Goal: Communication & Community: Answer question/provide support

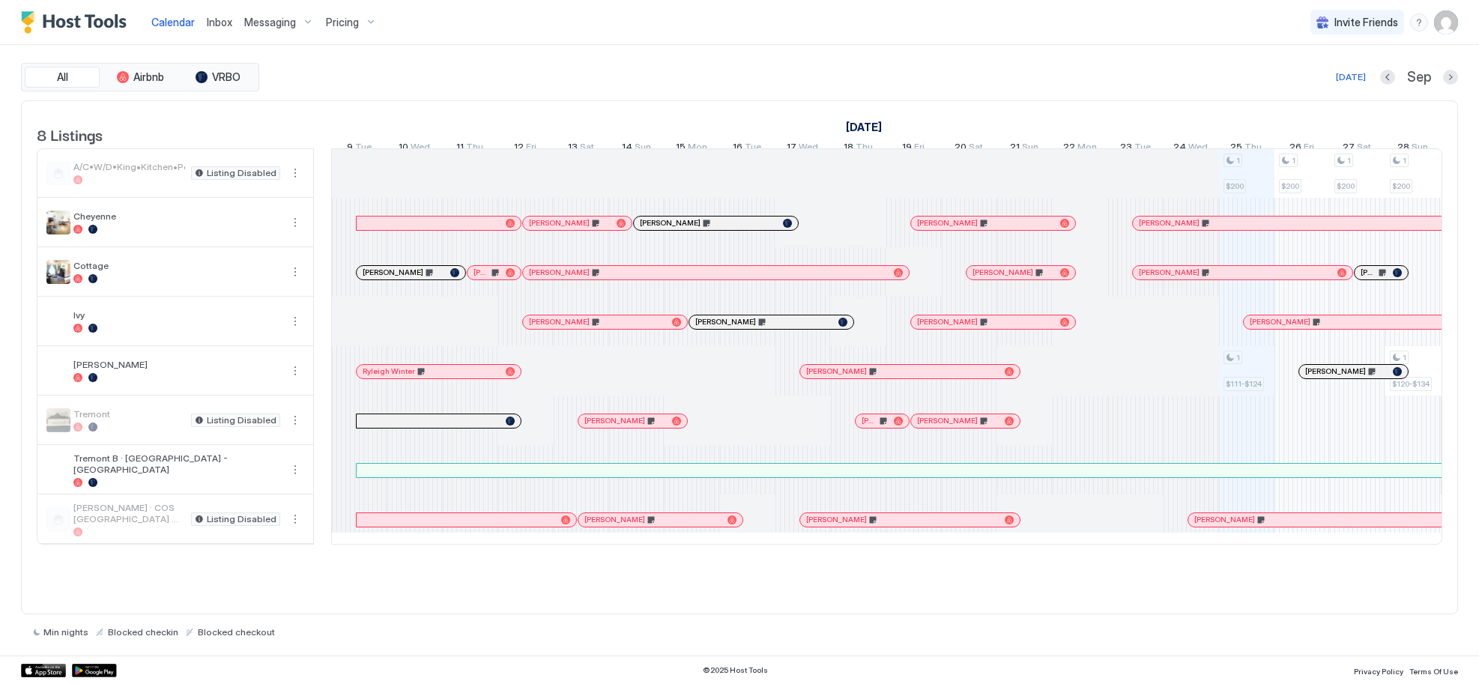
scroll to position [0, 943]
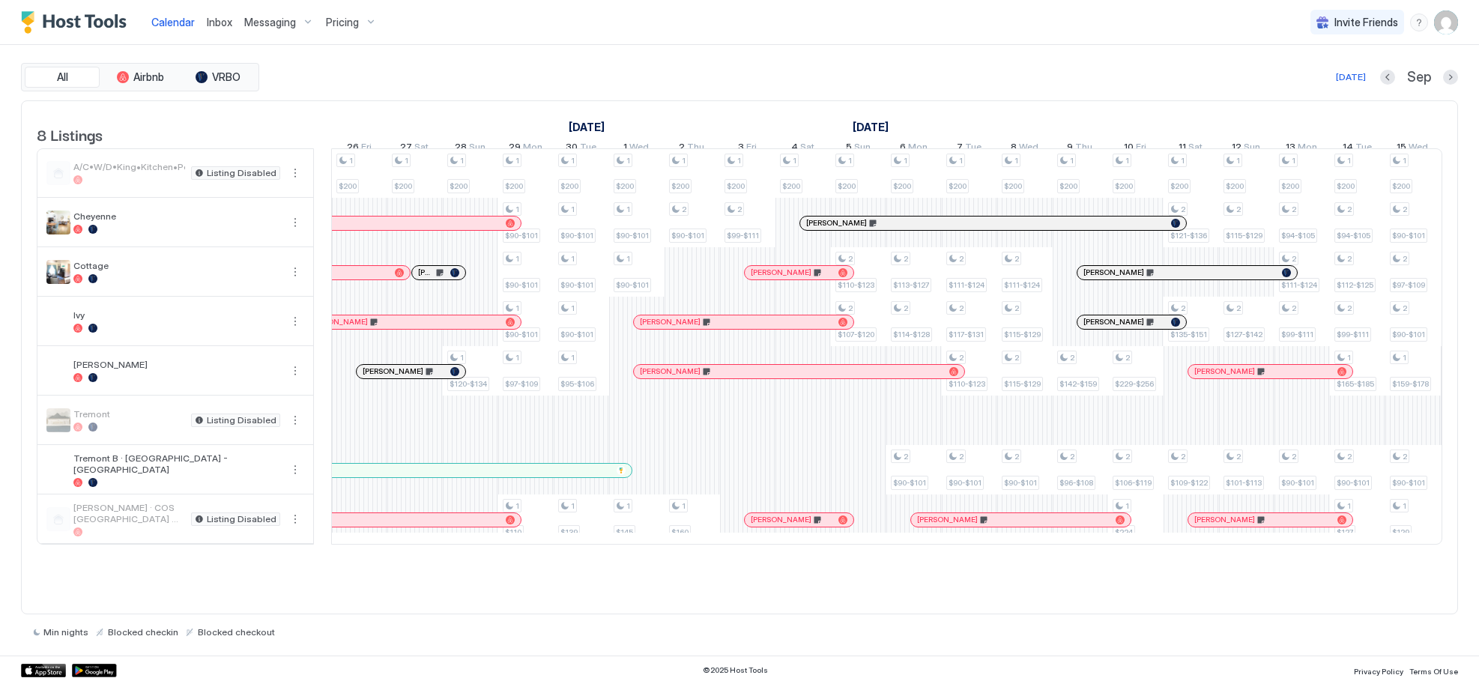
click at [272, 28] on span "Messaging" at bounding box center [270, 22] width 52 height 13
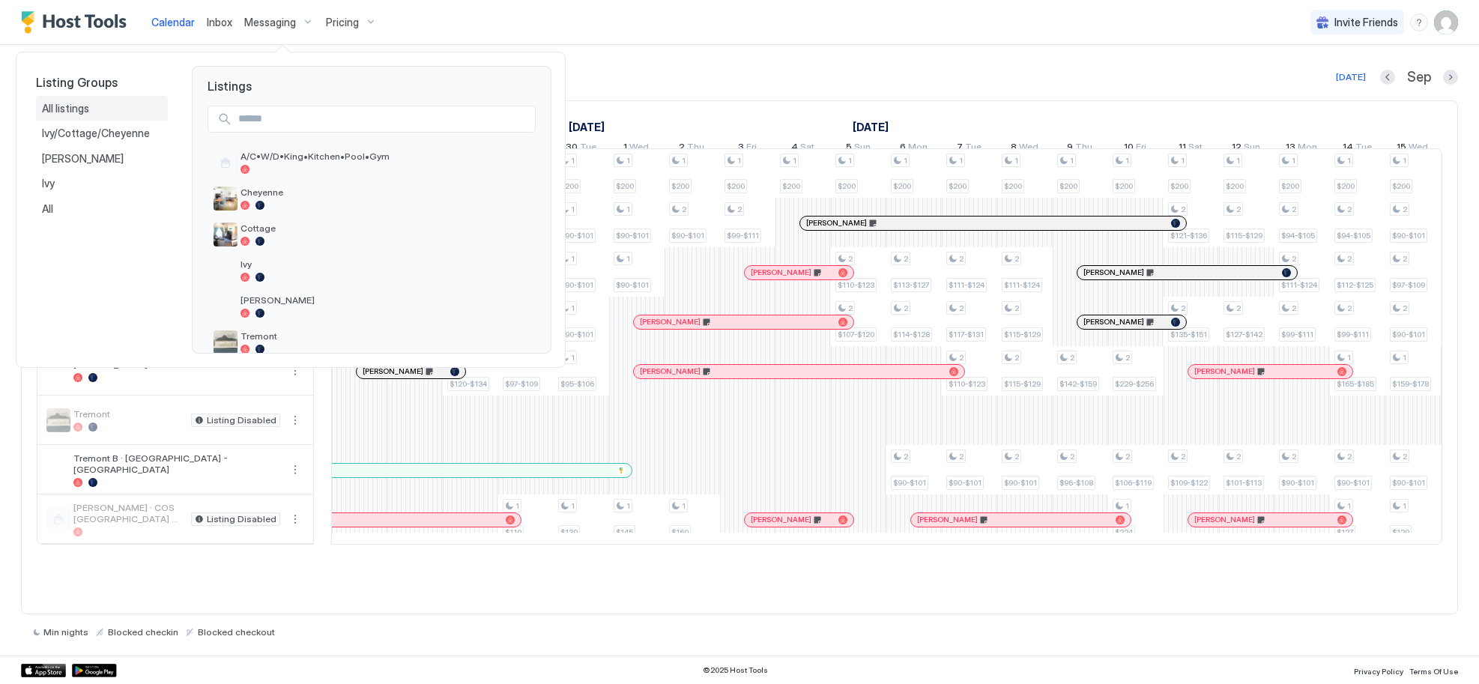
click at [39, 107] on div "All listings" at bounding box center [102, 108] width 132 height 25
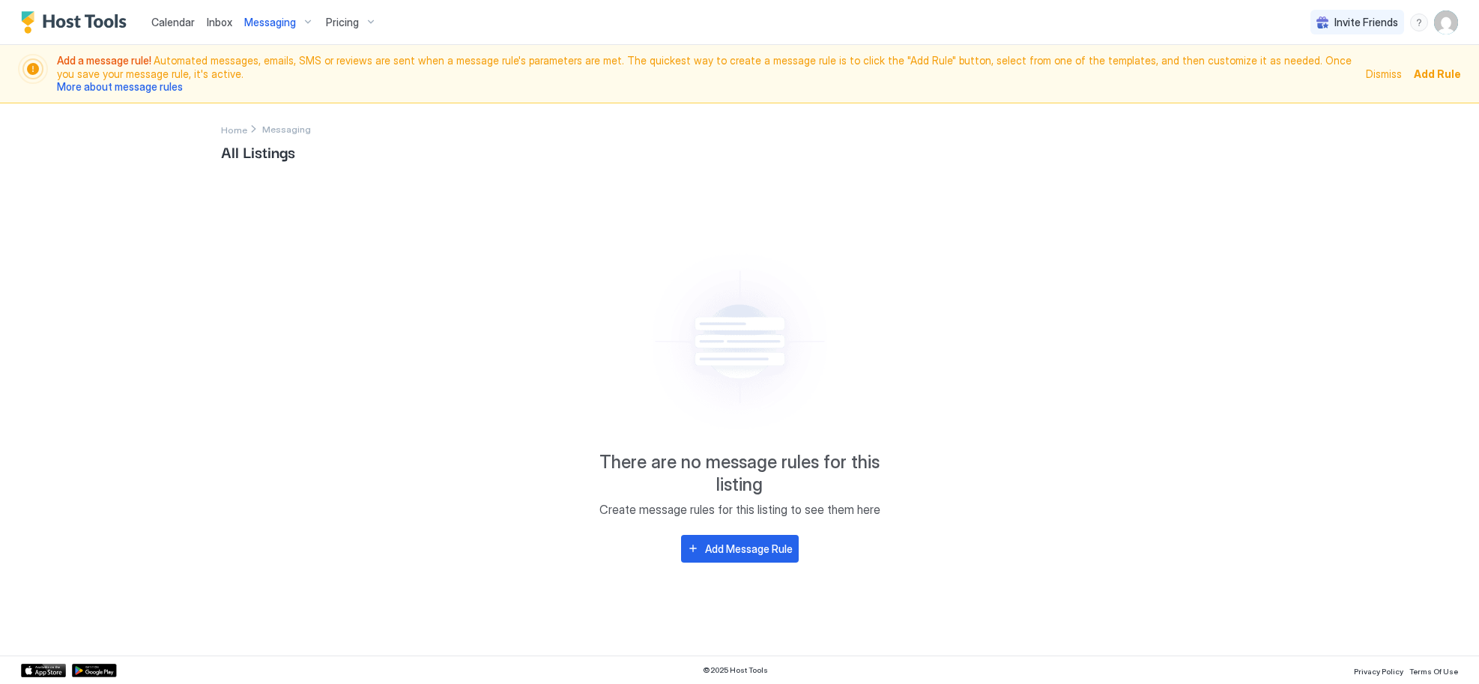
click at [220, 19] on span "Inbox" at bounding box center [219, 22] width 25 height 13
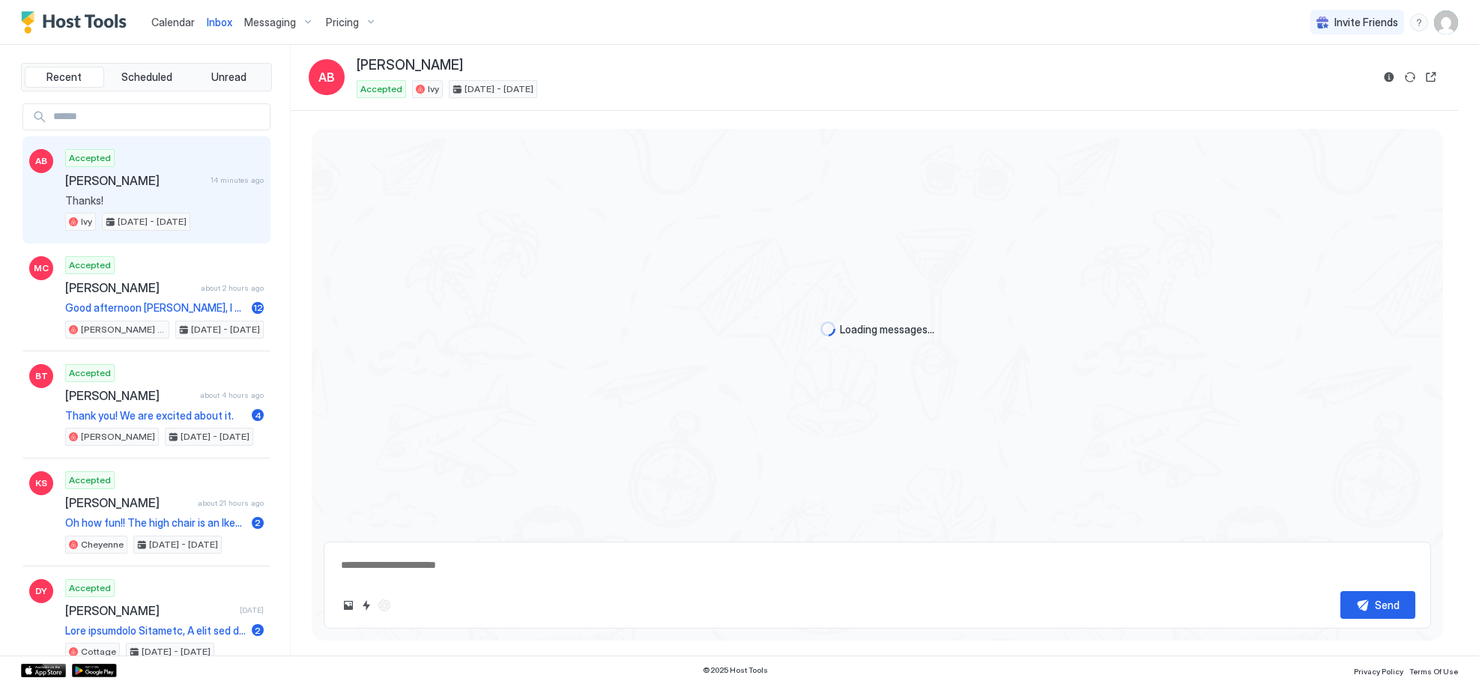
scroll to position [1915, 0]
